Goal: Task Accomplishment & Management: Complete application form

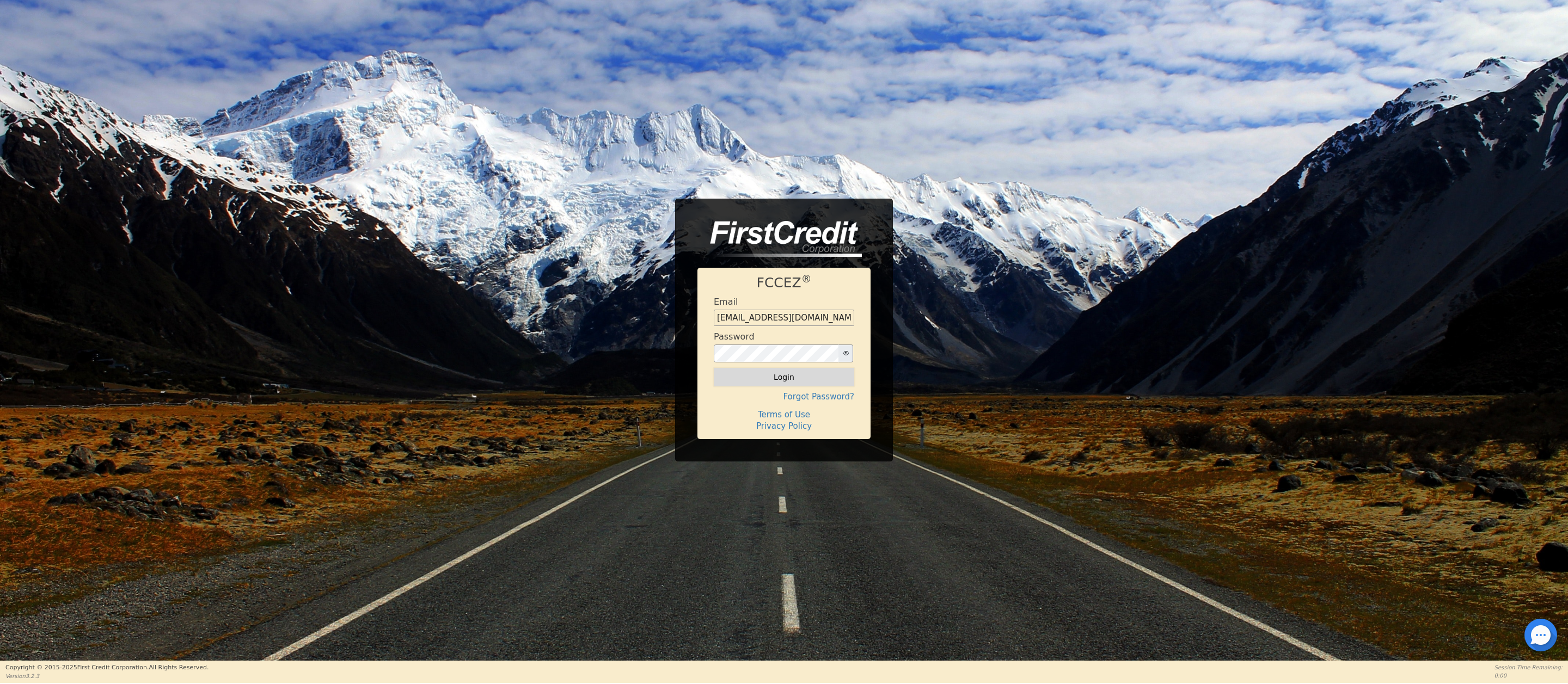
click at [769, 377] on button "Login" at bounding box center [783, 377] width 141 height 18
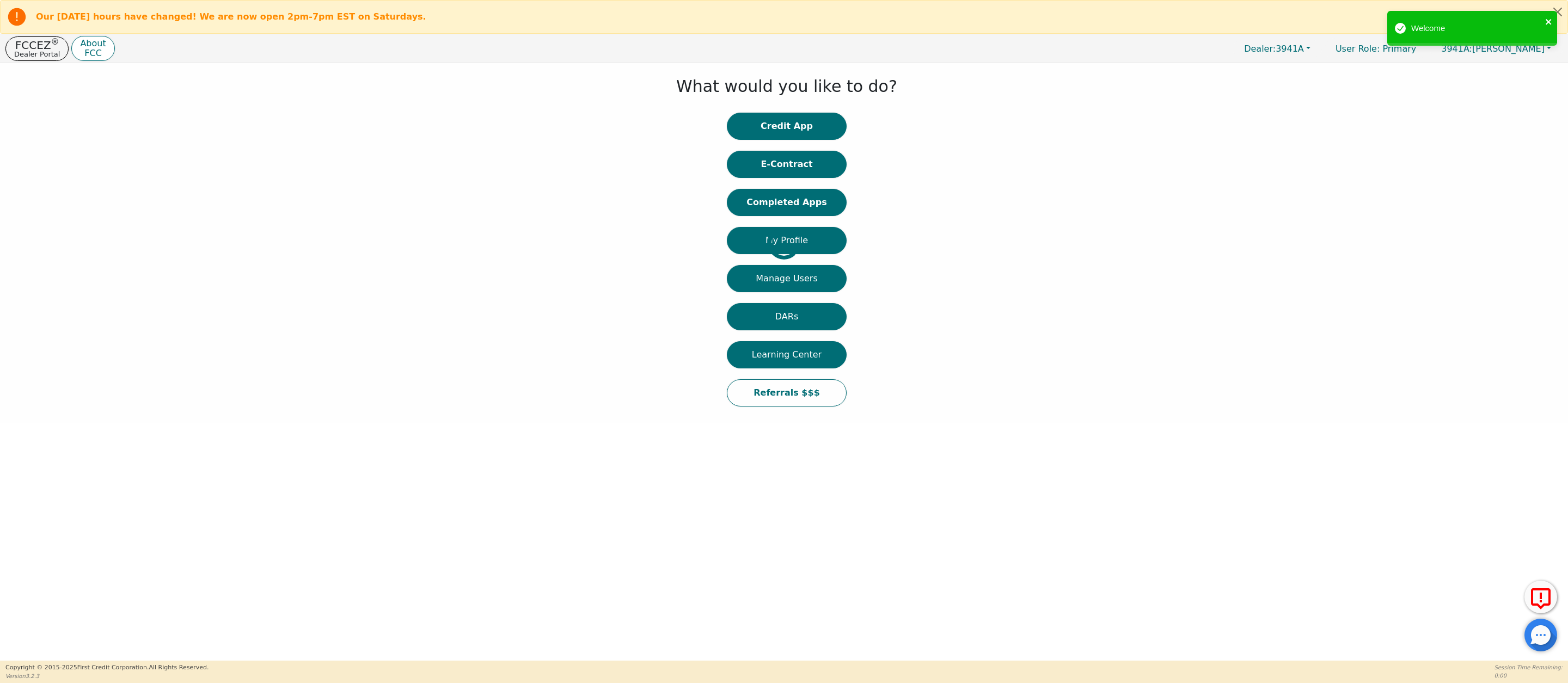
click at [1547, 22] on icon "close" at bounding box center [1548, 22] width 5 height 5
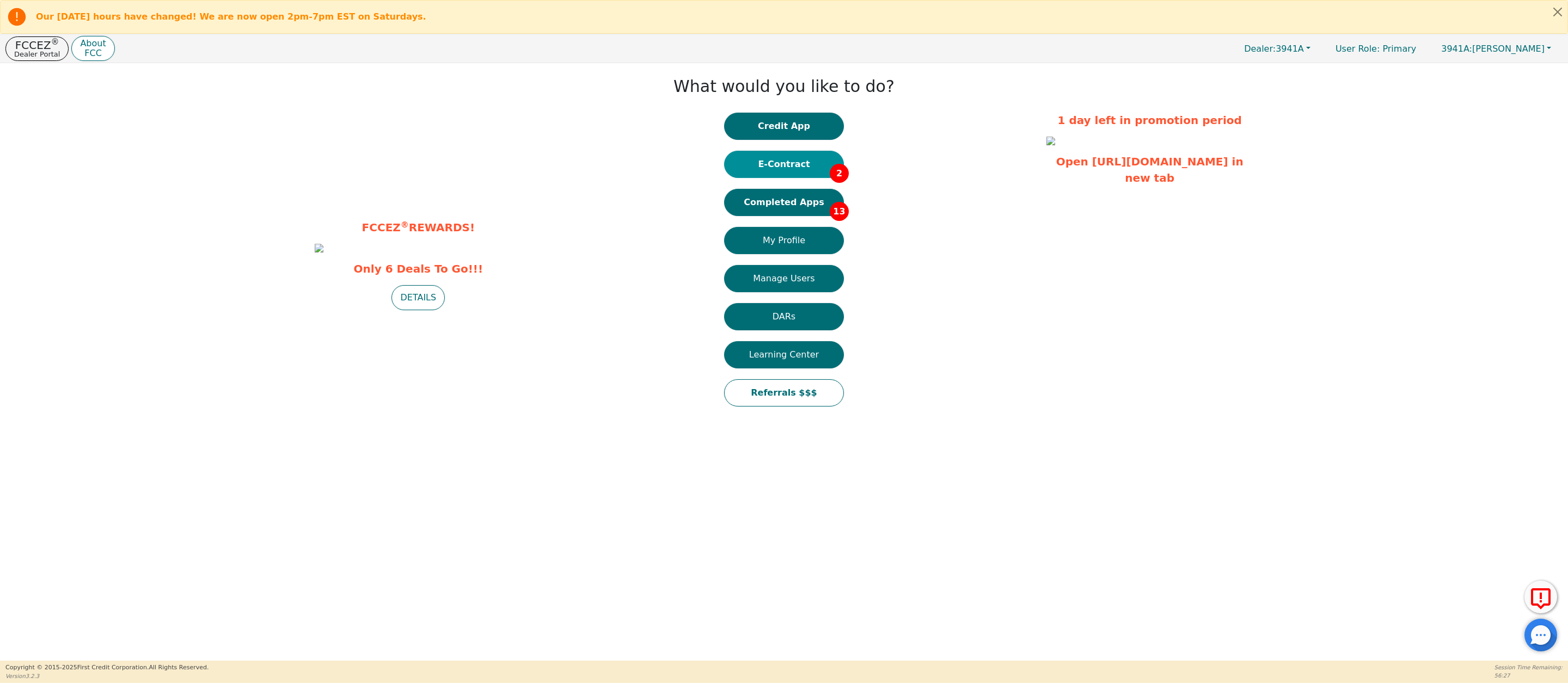
click at [784, 163] on button "E-Contract 2" at bounding box center [783, 165] width 120 height 28
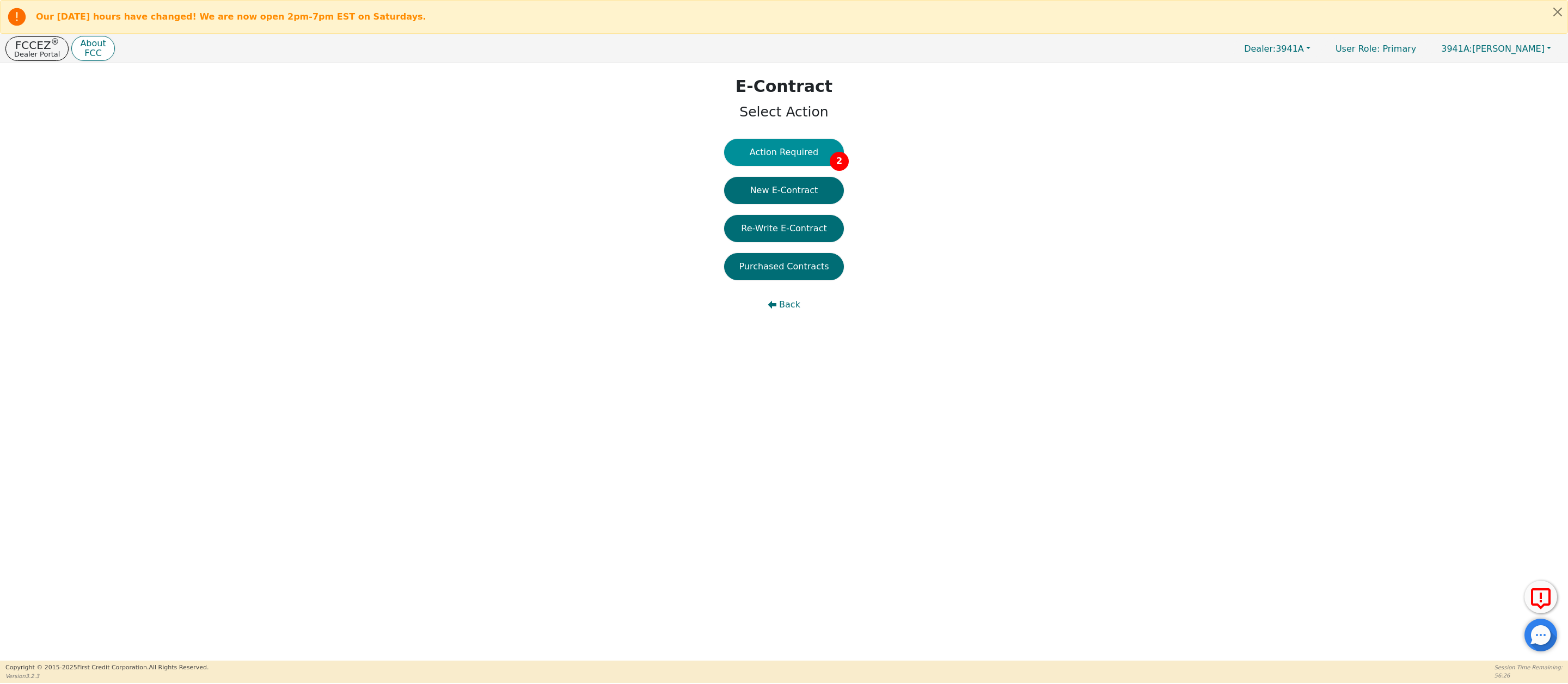
click at [785, 154] on button "Action Required 2" at bounding box center [783, 153] width 120 height 28
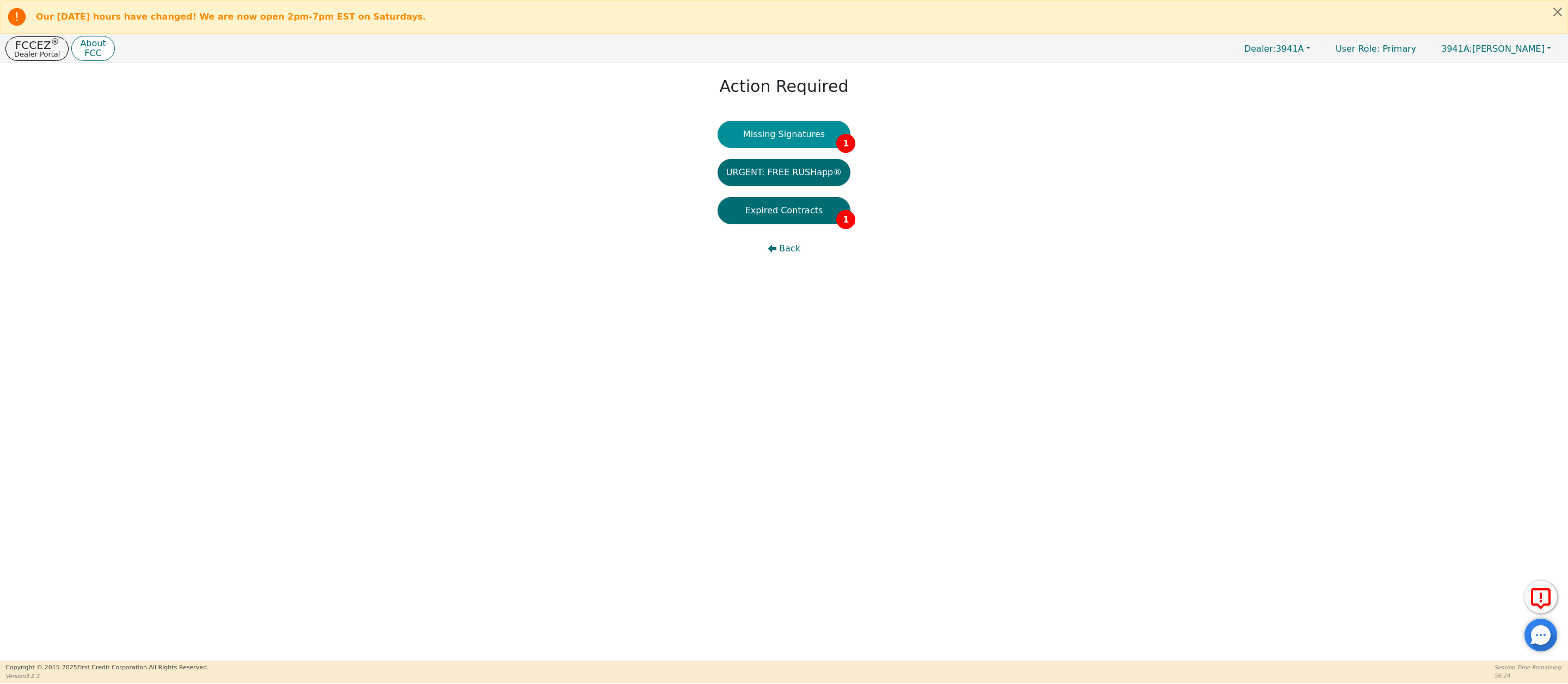
click at [783, 141] on button "Missing Signatures 1" at bounding box center [784, 135] width 134 height 28
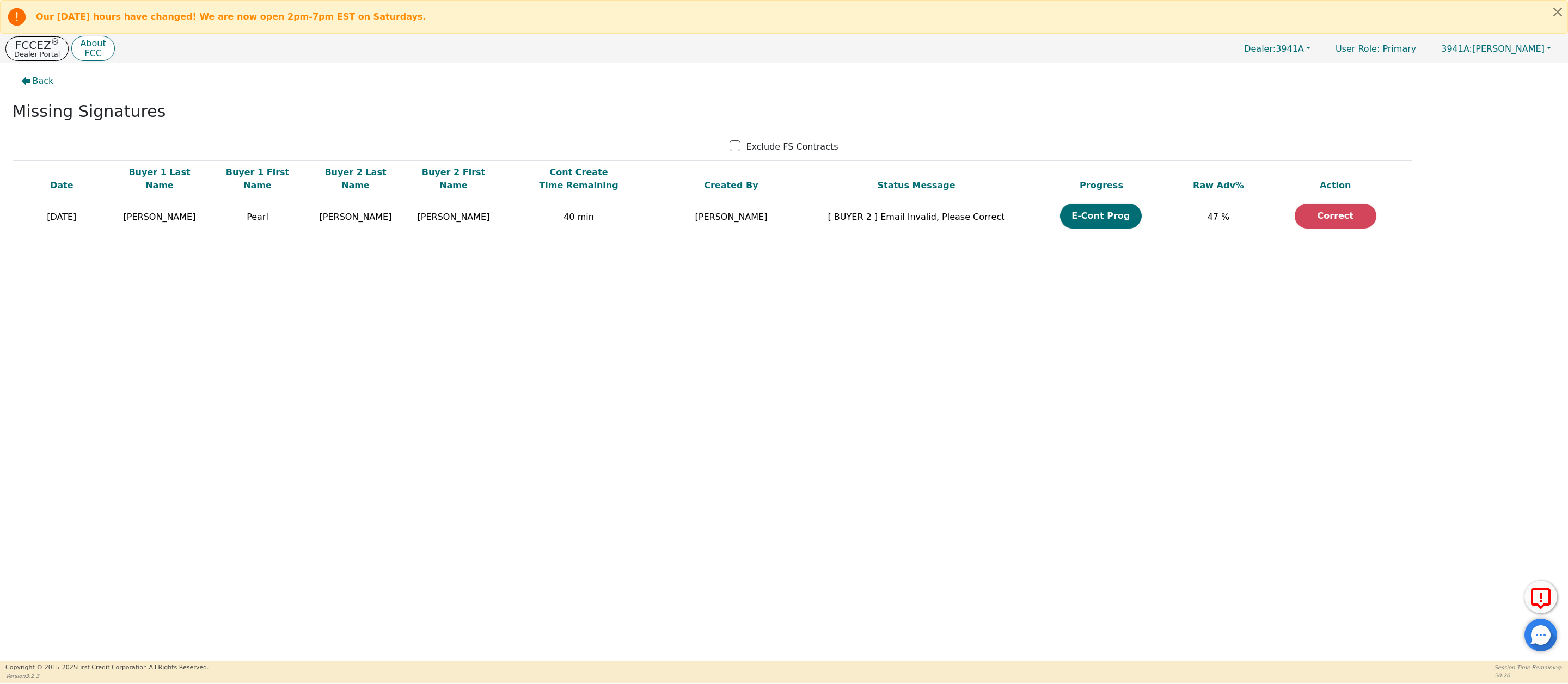
click at [34, 51] on p "Dealer Portal" at bounding box center [36, 54] width 46 height 7
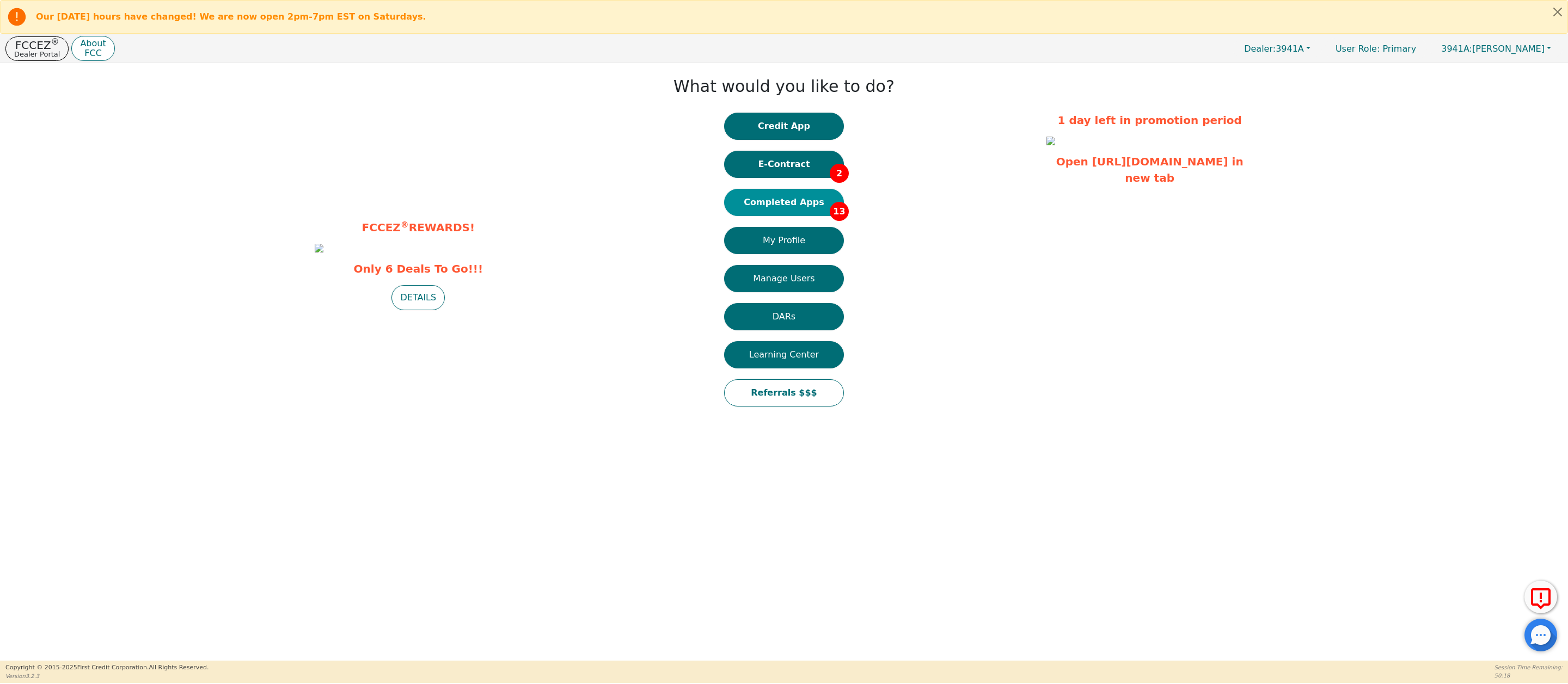
click at [796, 200] on button "Completed Apps 13" at bounding box center [783, 203] width 120 height 28
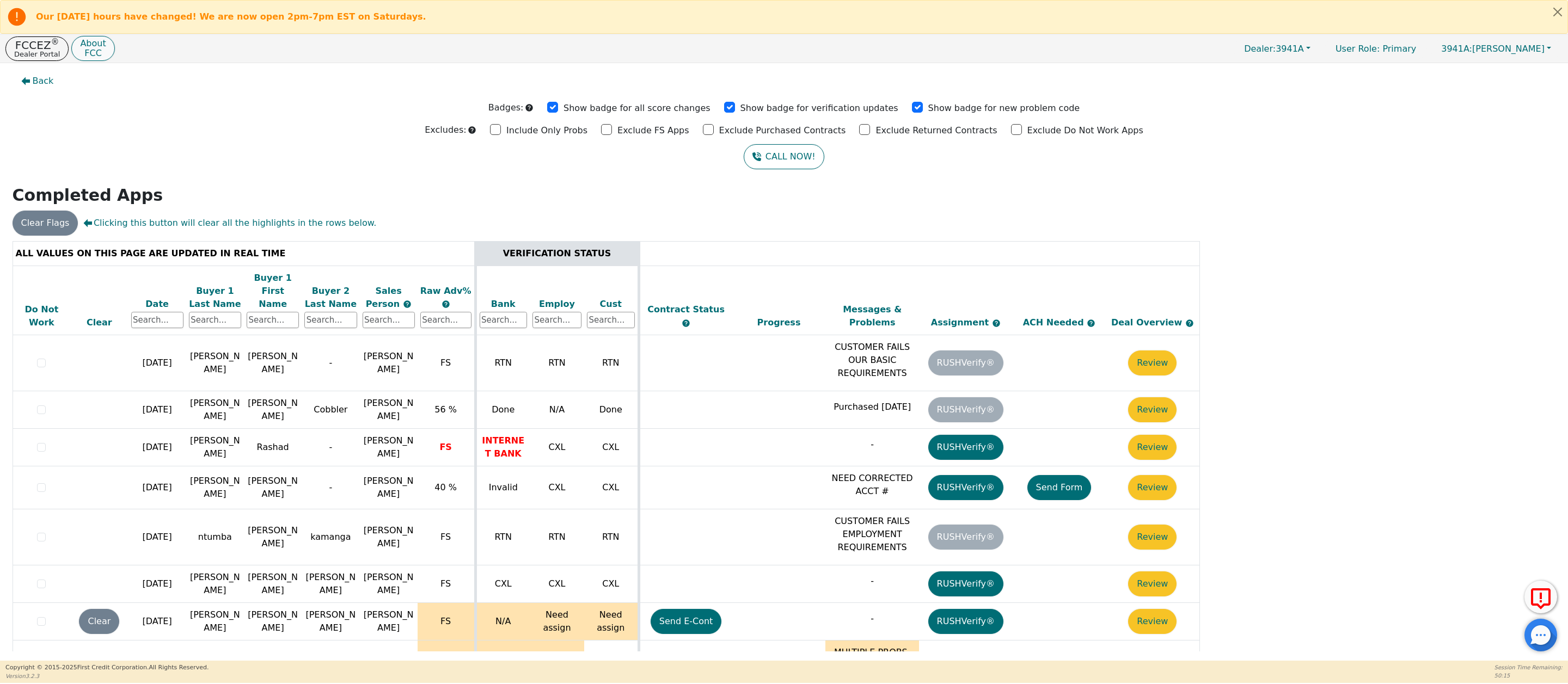
drag, startPoint x: 30, startPoint y: 45, endPoint x: 94, endPoint y: 54, distance: 64.6
click at [32, 46] on p "FCCEZ ®" at bounding box center [36, 45] width 46 height 11
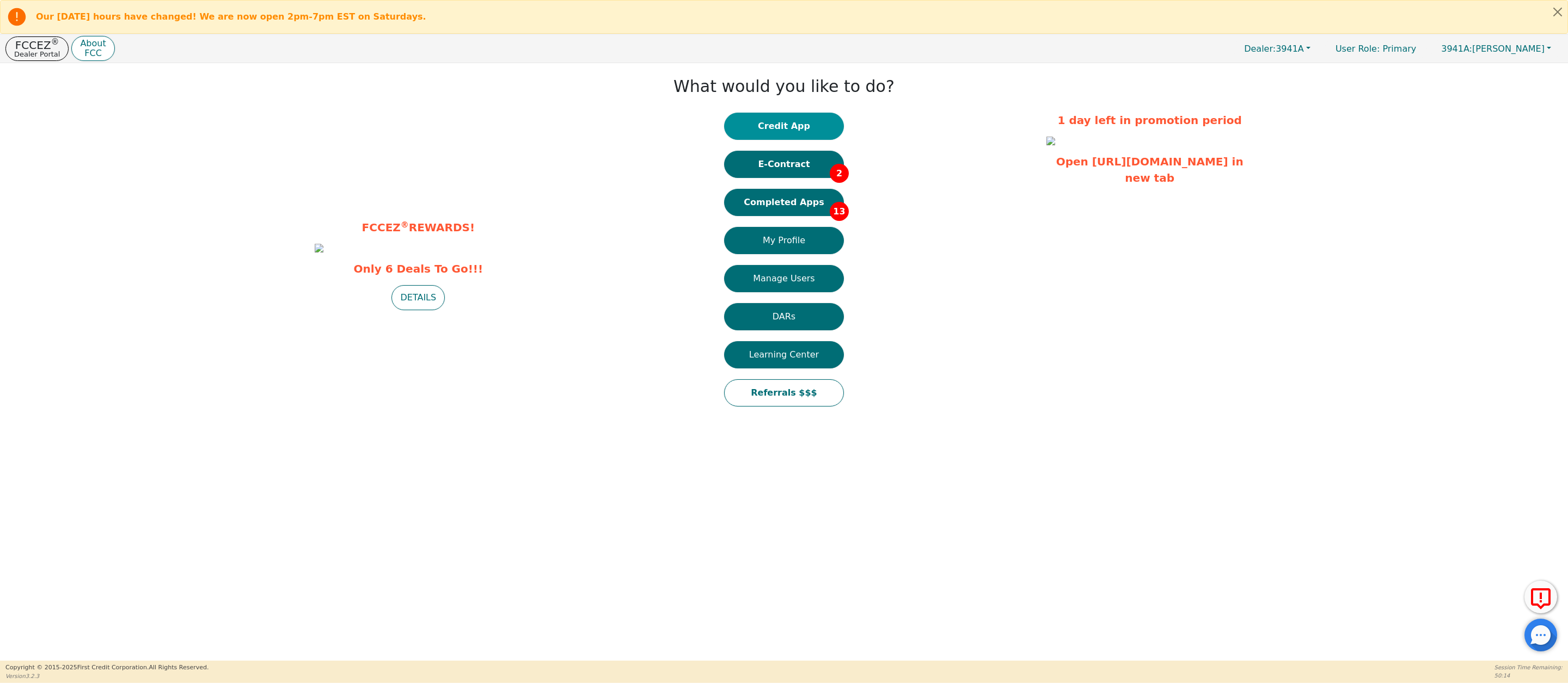
click at [789, 128] on button "Credit App" at bounding box center [783, 127] width 120 height 28
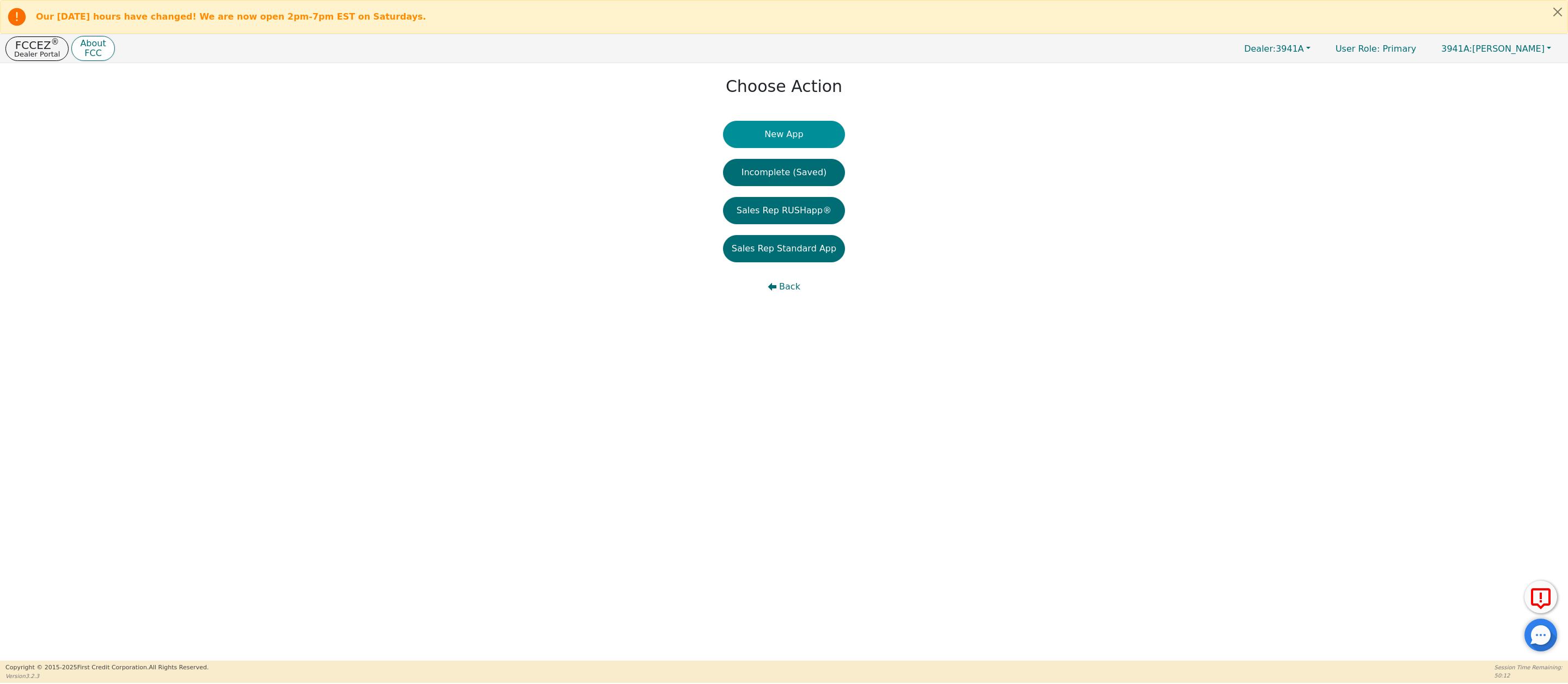
click at [781, 136] on button "New App" at bounding box center [783, 135] width 122 height 28
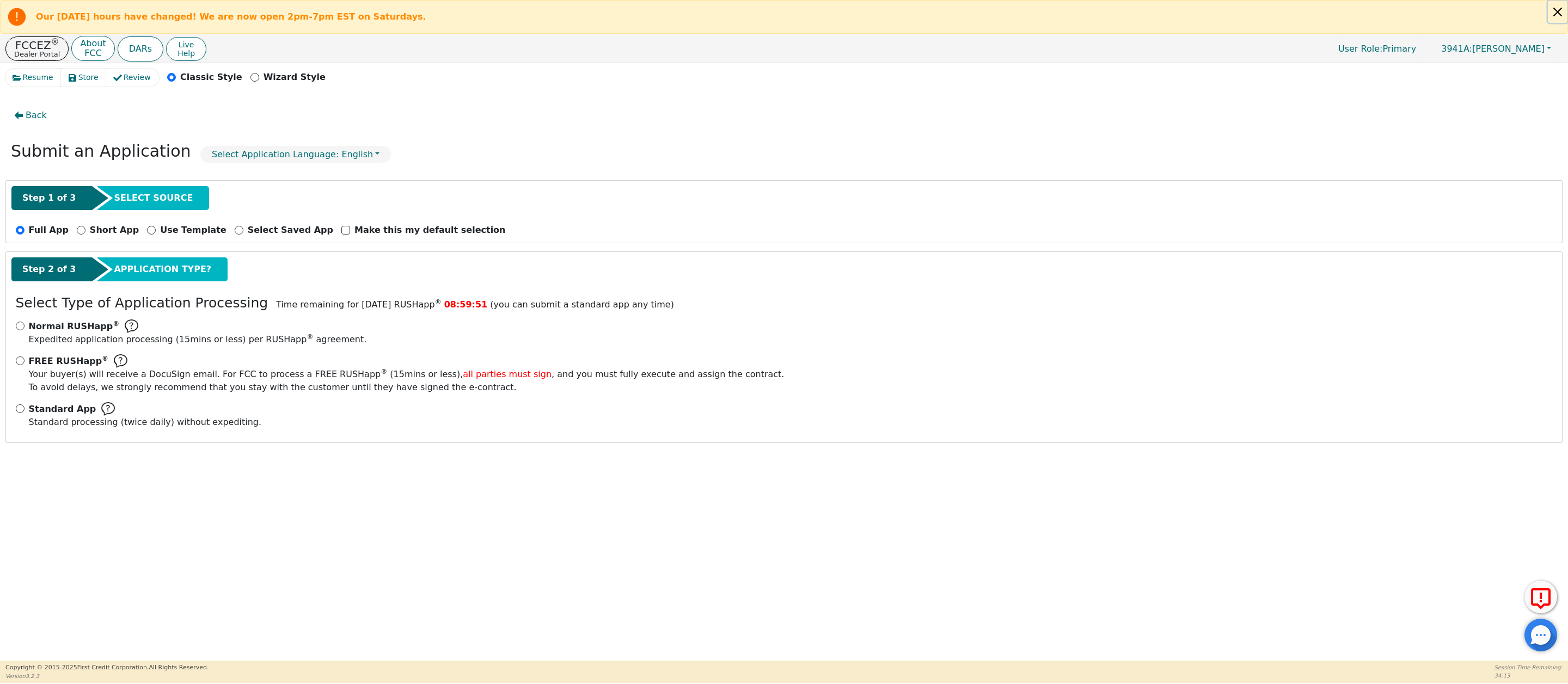
click at [1555, 12] on button "Close alert" at bounding box center [1557, 12] width 20 height 22
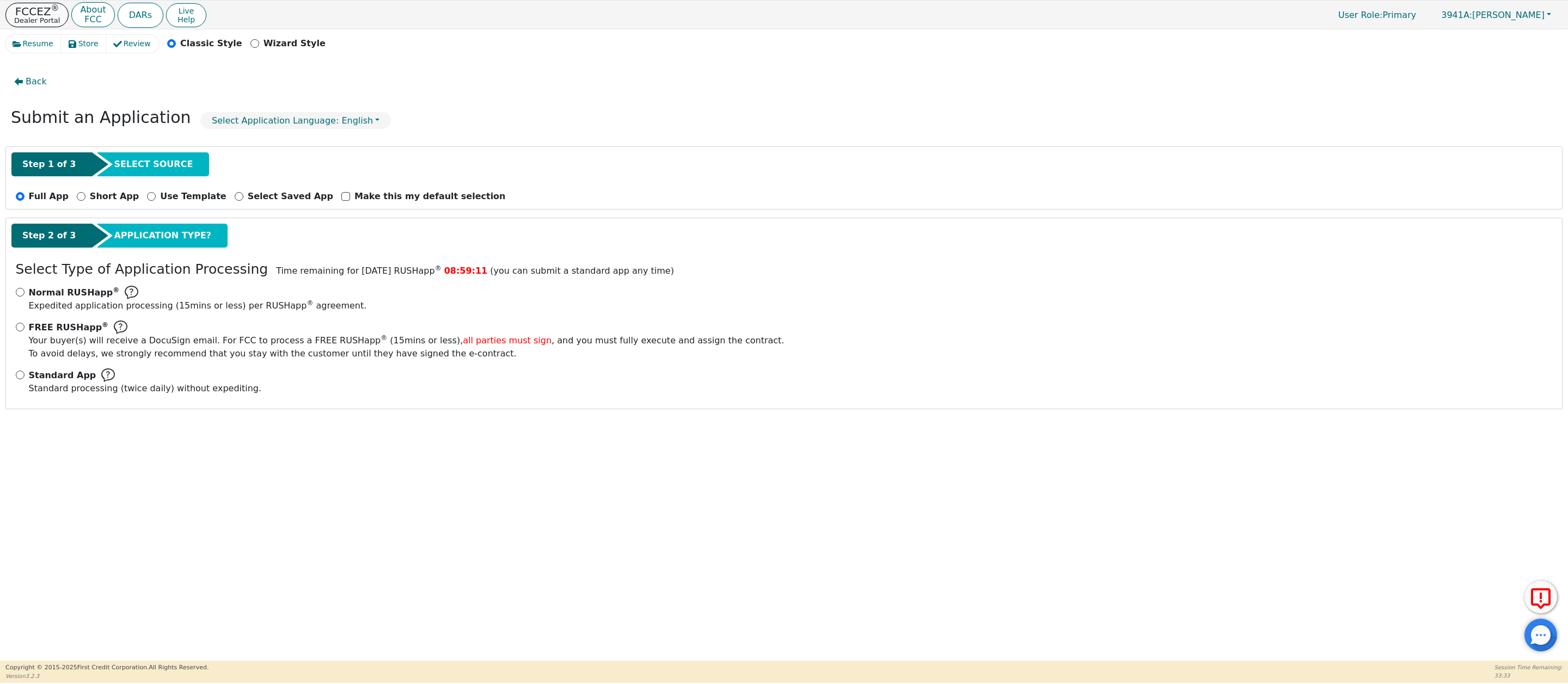
click at [36, 14] on p "FCCEZ ®" at bounding box center [36, 11] width 46 height 11
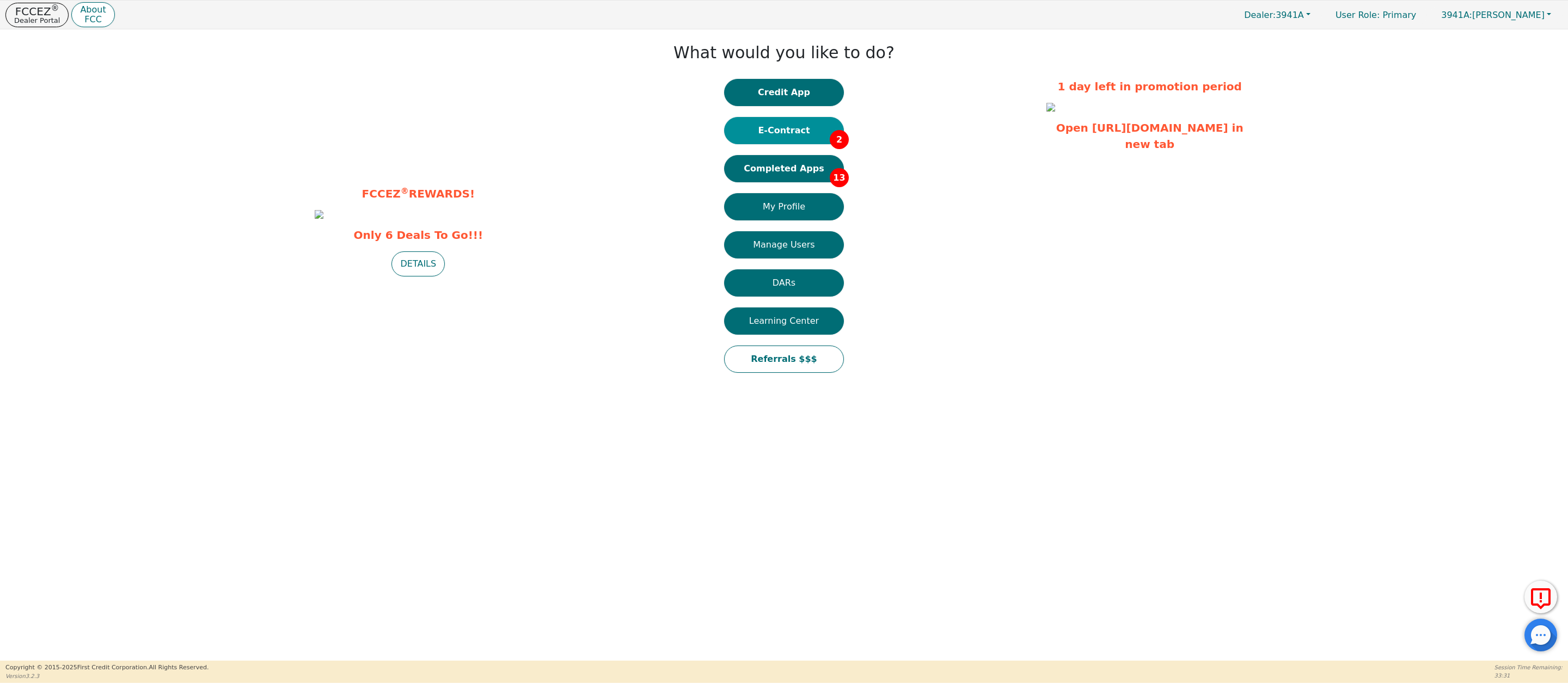
click at [793, 136] on button "E-Contract 2" at bounding box center [783, 131] width 120 height 28
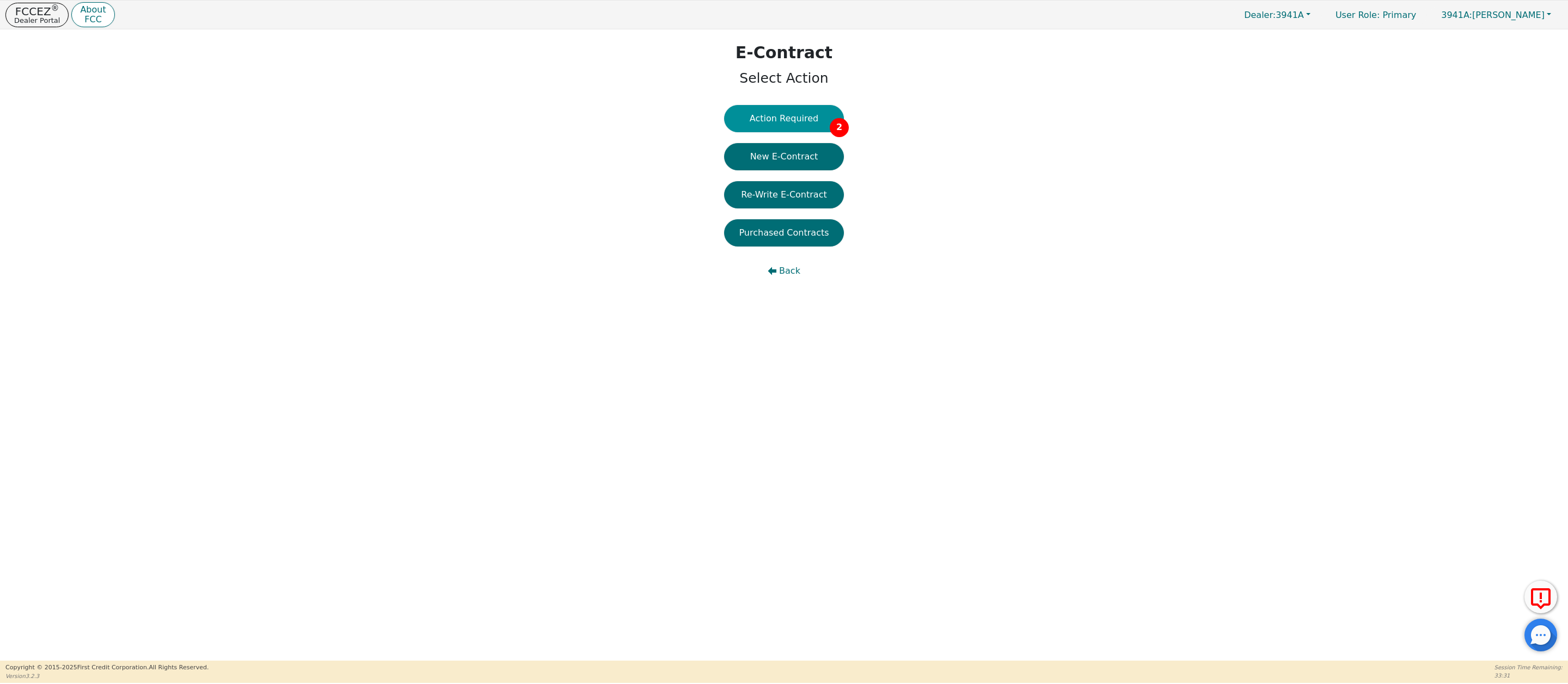
click at [793, 115] on button "Action Required 2" at bounding box center [783, 119] width 120 height 28
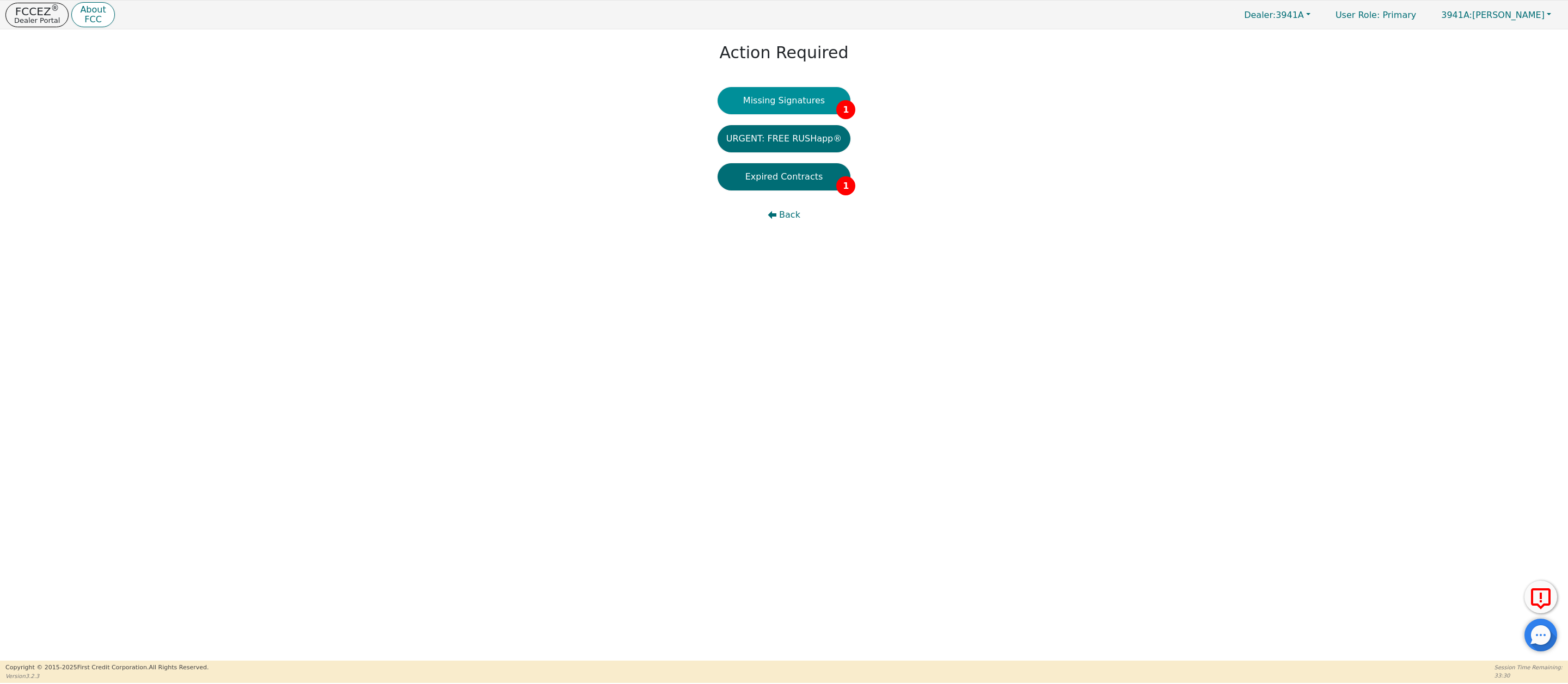
click at [799, 97] on button "Missing Signatures 1" at bounding box center [784, 101] width 134 height 28
